Goal: Book appointment/travel/reservation

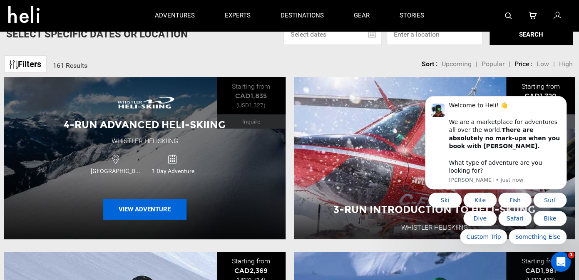
click at [138, 208] on button "View Adventure" at bounding box center [144, 209] width 83 height 21
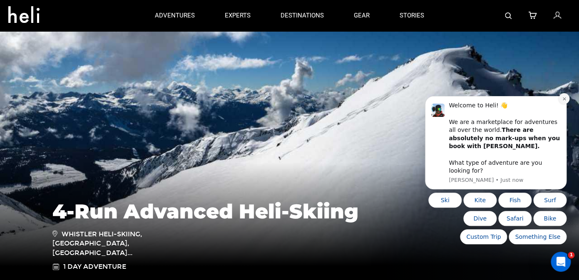
click at [561, 104] on button "Dismiss notification" at bounding box center [564, 98] width 11 height 11
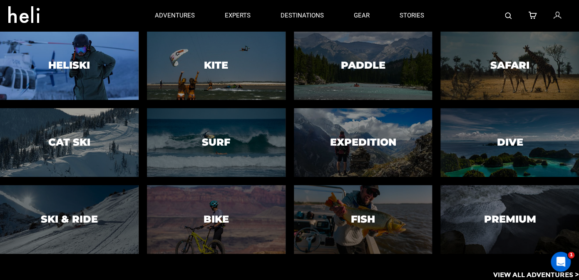
click at [70, 68] on h3 "Heliski" at bounding box center [69, 65] width 42 height 11
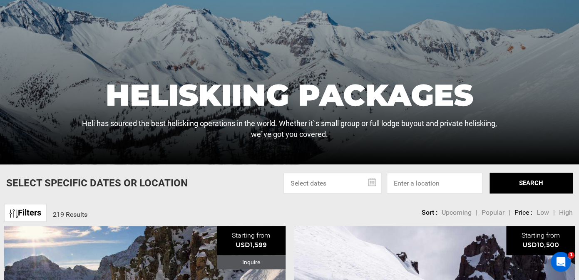
scroll to position [95, 0]
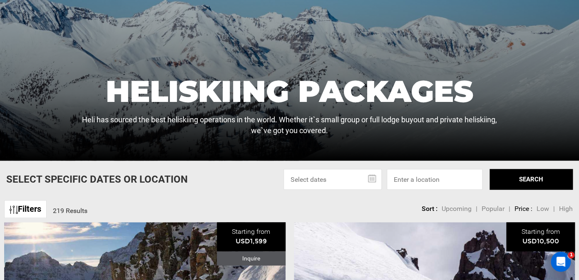
click at [370, 180] on input "text" at bounding box center [333, 179] width 98 height 21
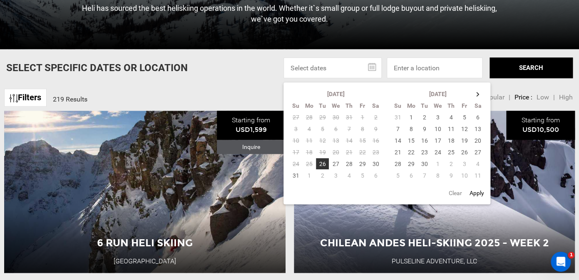
scroll to position [221, 0]
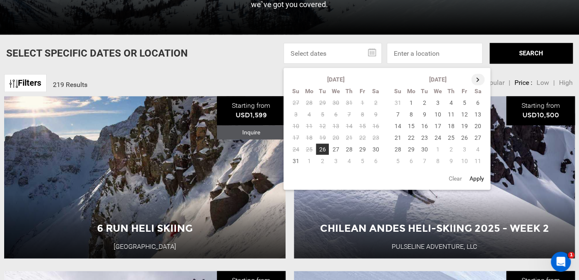
click at [478, 82] on th at bounding box center [478, 80] width 13 height 12
click at [220, 73] on div "Filters 219 Results sortby Sort Upcoming Popular Price: Low to High Price : Hig…" at bounding box center [289, 79] width 579 height 18
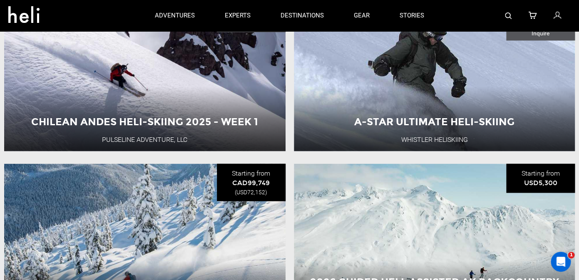
scroll to position [502, 0]
